Goal: Task Accomplishment & Management: Use online tool/utility

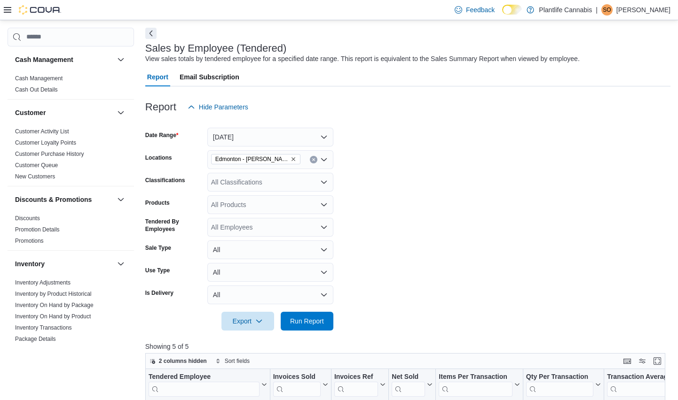
scroll to position [0, 76]
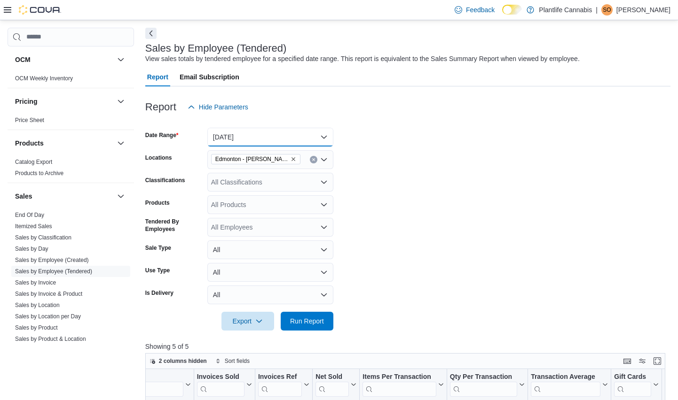
click at [246, 137] on button "[DATE]" at bounding box center [270, 137] width 126 height 19
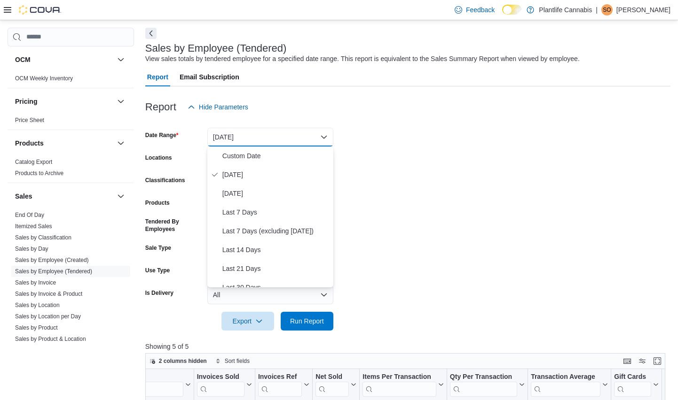
drag, startPoint x: 401, startPoint y: 188, endPoint x: 370, endPoint y: 206, distance: 36.0
click at [401, 188] on form "Date Range [DATE] Locations [GEOGRAPHIC_DATA] - [PERSON_NAME] Classifications A…" at bounding box center [407, 224] width 525 height 214
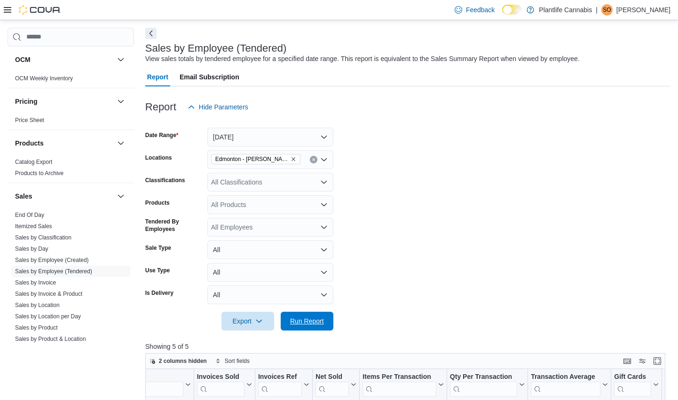
drag, startPoint x: 292, startPoint y: 319, endPoint x: 411, endPoint y: 275, distance: 126.2
click at [293, 319] on span "Run Report" at bounding box center [307, 321] width 34 height 9
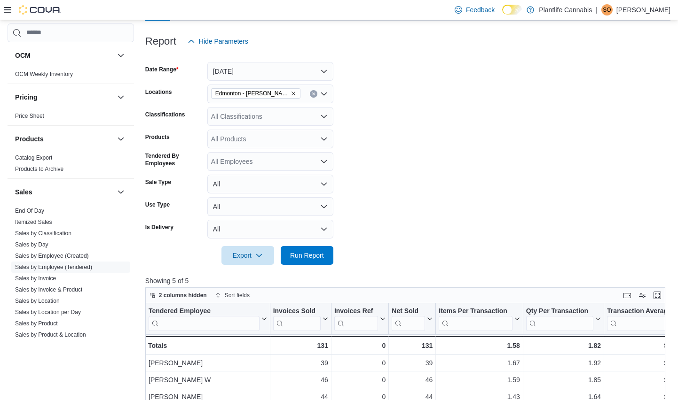
scroll to position [103, 0]
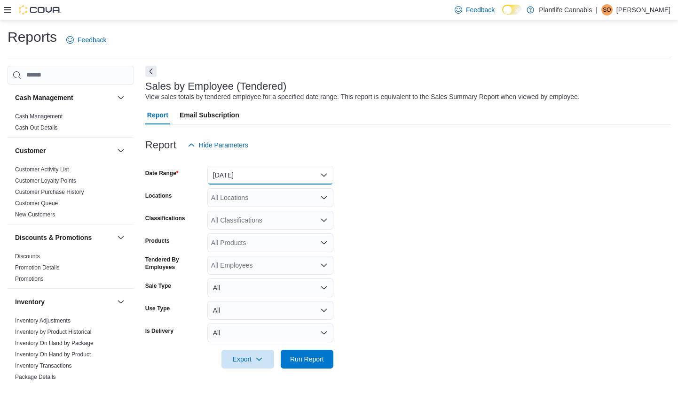
click at [304, 177] on button "[DATE]" at bounding box center [270, 175] width 126 height 19
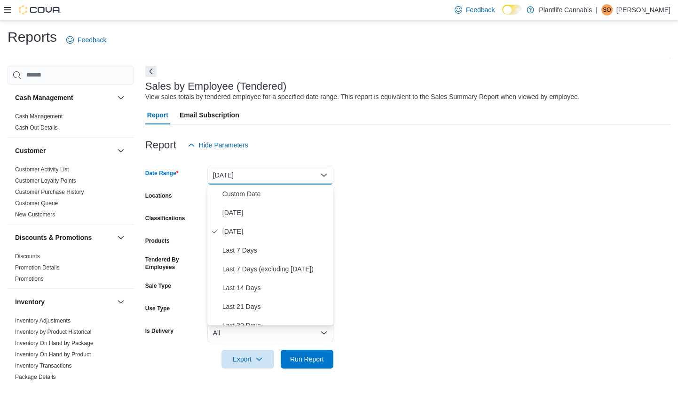
drag, startPoint x: 373, startPoint y: 204, endPoint x: 370, endPoint y: 209, distance: 6.1
click at [373, 205] on form "Date Range Yesterday Locations All Locations Classifications All Classification…" at bounding box center [407, 262] width 525 height 214
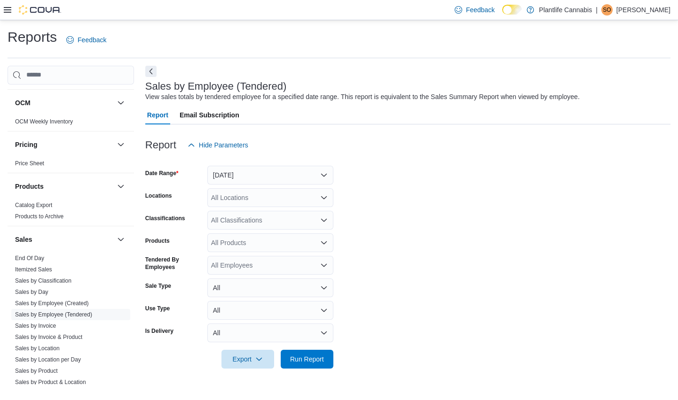
scroll to position [412, 0]
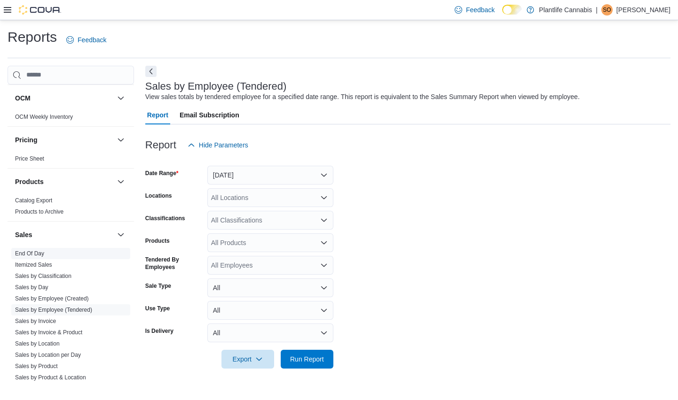
click at [35, 257] on link "End Of Day" at bounding box center [29, 253] width 29 height 7
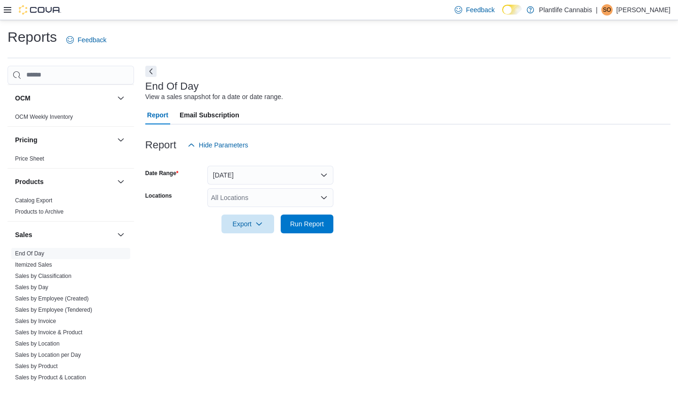
click at [258, 200] on div "All Locations" at bounding box center [270, 197] width 126 height 19
type input "*****"
click at [257, 211] on span "Edmonton - [PERSON_NAME]" at bounding box center [277, 213] width 90 height 9
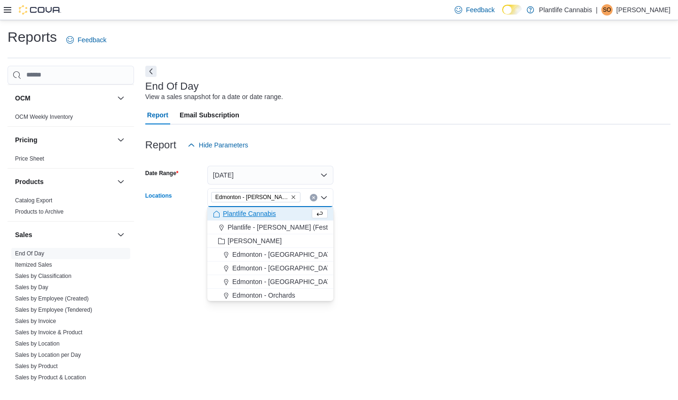
click at [397, 237] on div at bounding box center [407, 239] width 525 height 11
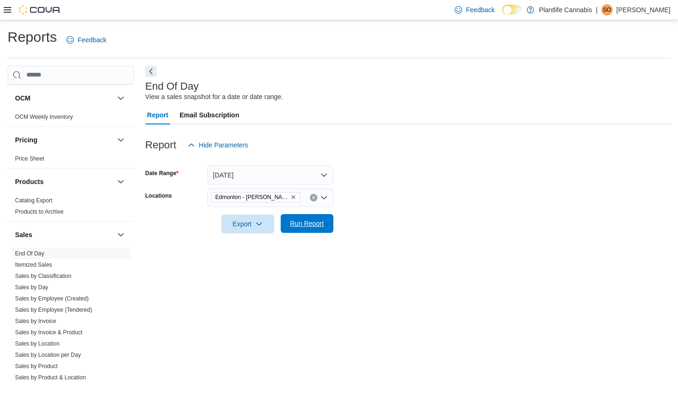
click at [319, 233] on div "Export Run Report" at bounding box center [239, 224] width 188 height 19
click at [299, 223] on span "Run Report" at bounding box center [307, 223] width 34 height 9
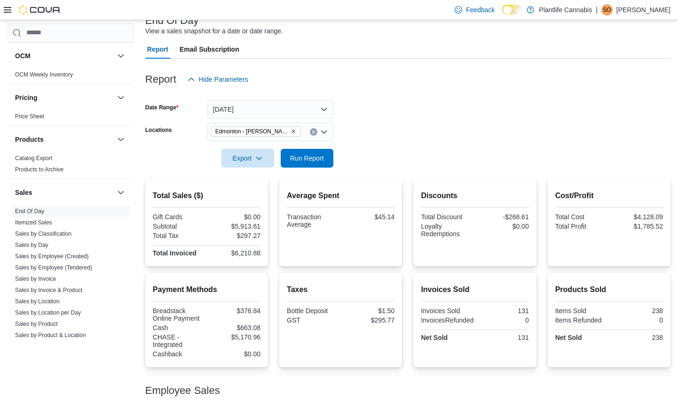
scroll to position [42, 0]
